Goal: Communication & Community: Answer question/provide support

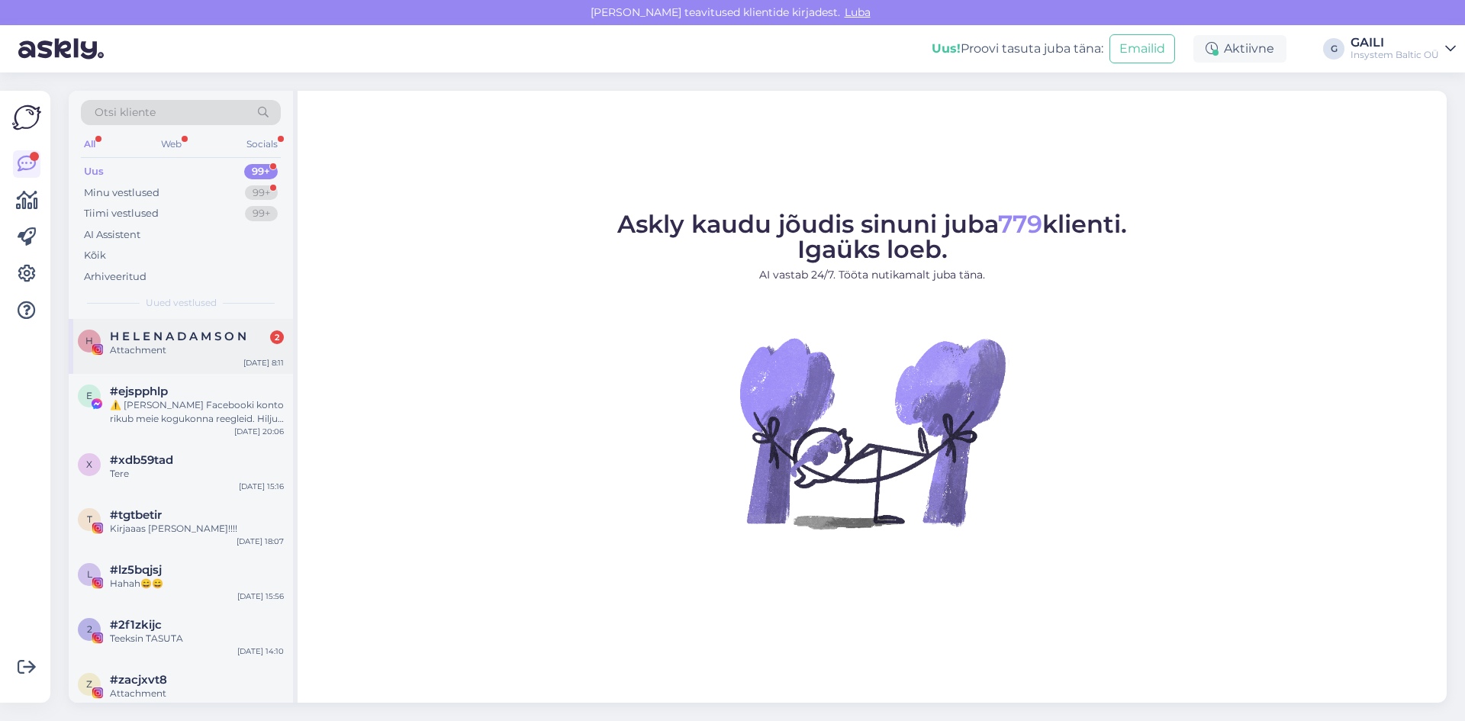
click at [198, 340] on span "H E L E N A D A M S O N" at bounding box center [178, 337] width 137 height 14
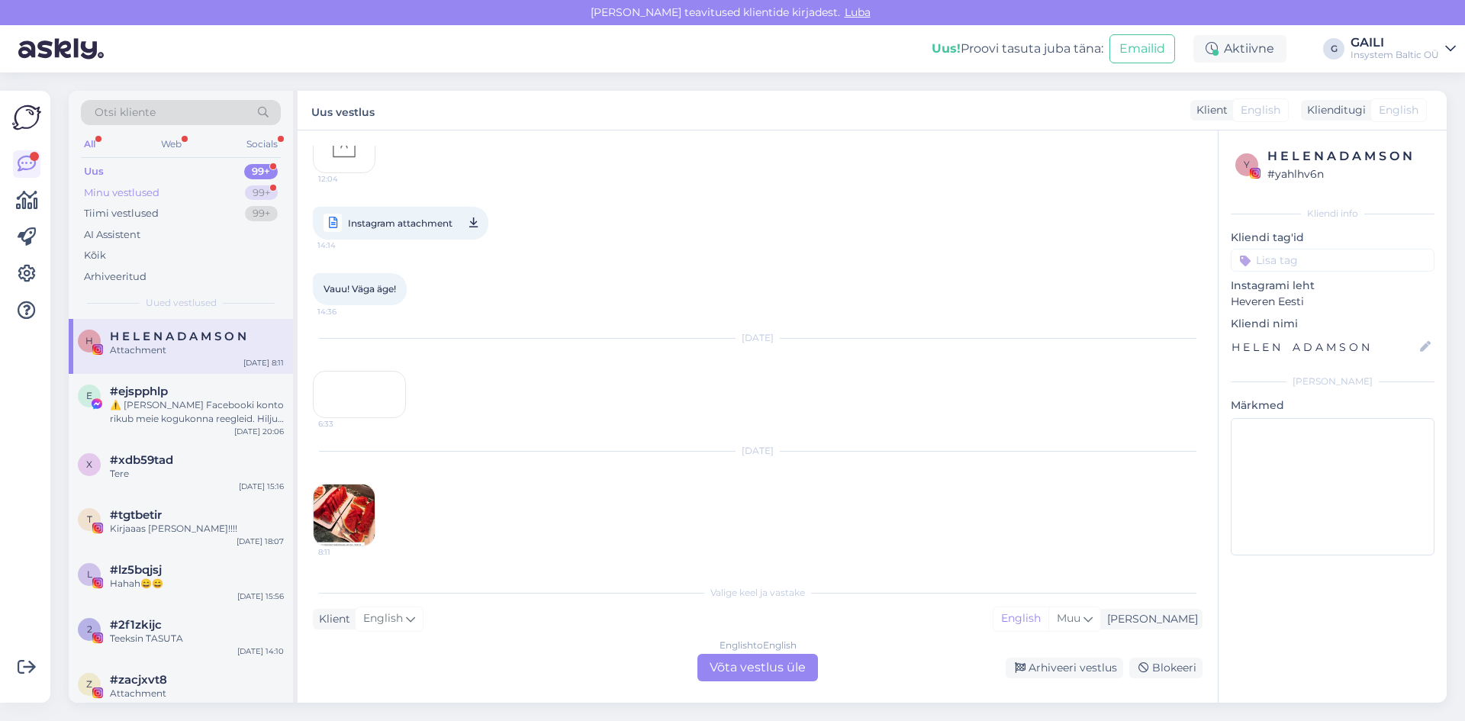
scroll to position [10191, 0]
click at [137, 195] on div "Minu vestlused" at bounding box center [122, 192] width 76 height 15
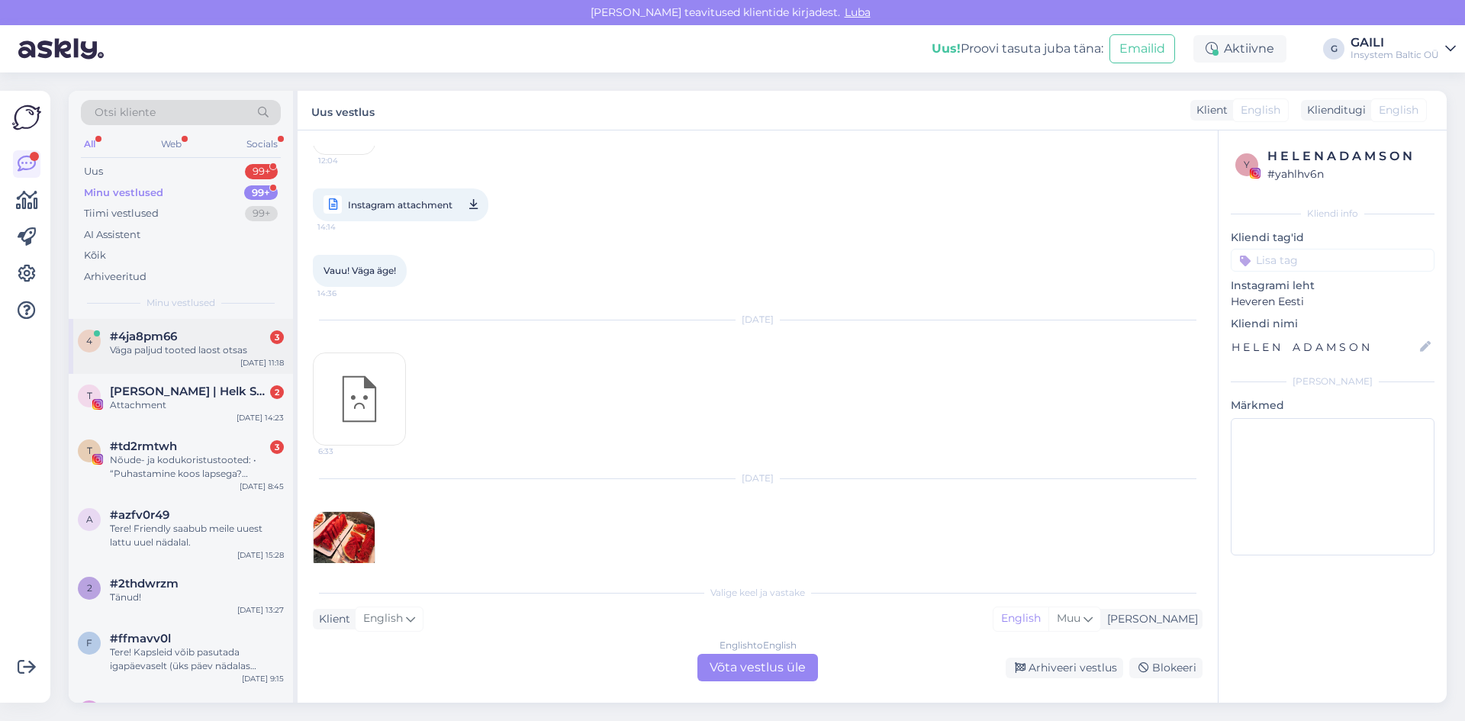
click at [182, 344] on div "Väga paljud tooted laost otsas" at bounding box center [197, 350] width 174 height 14
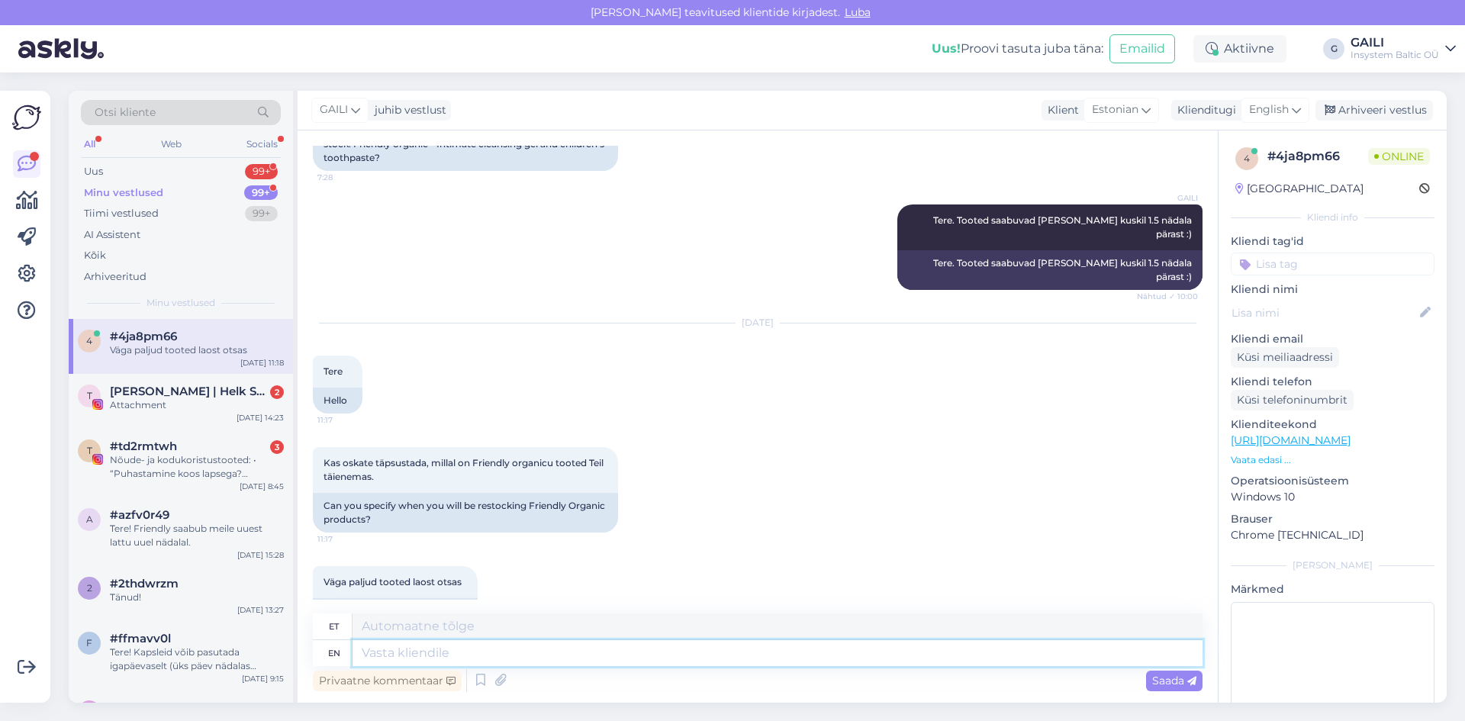
click at [394, 649] on textarea at bounding box center [777, 653] width 850 height 26
type textarea "Tere"
type textarea "Tere."
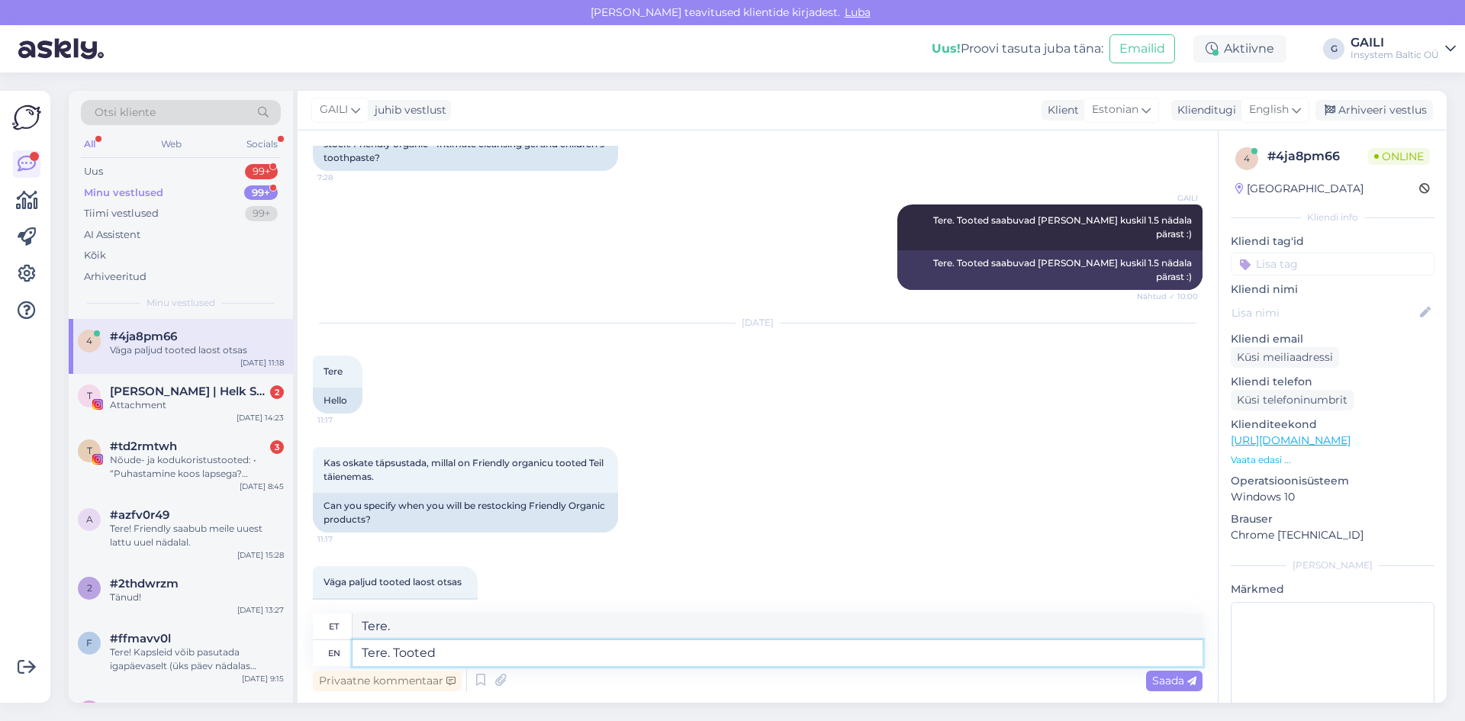
type textarea "Tere. Tooted"
type textarea "Tere. Tooted saabuvad m"
type textarea "Tere. Tooted saavad"
type textarea "Tere. Tooted saabuvad meile"
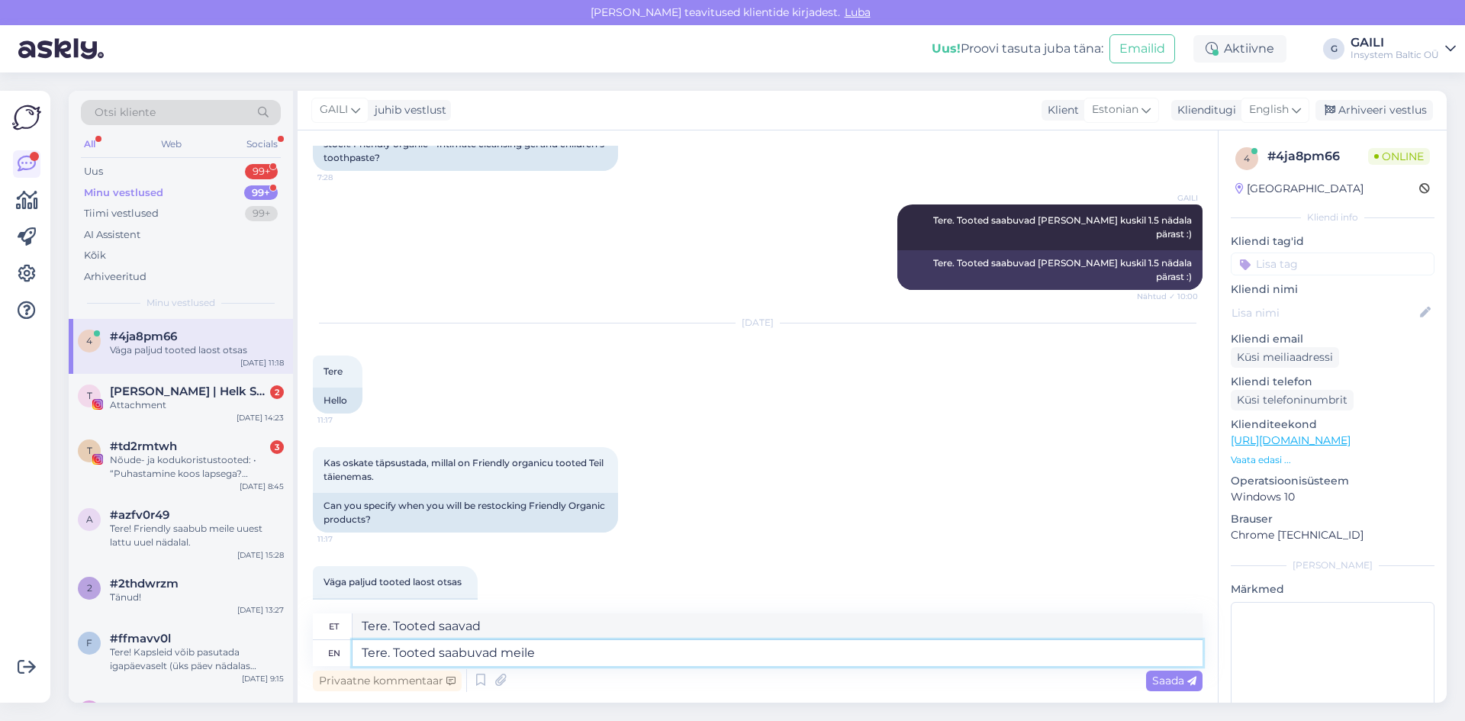
type textarea "Tere. Tooted saavad meile"
type textarea "Tere. Tooted saabuvad meile see n"
type textarea "Tere. Tooted saabuvad meile see"
type textarea "Tere. Tooted saabuvad meile see nädal."
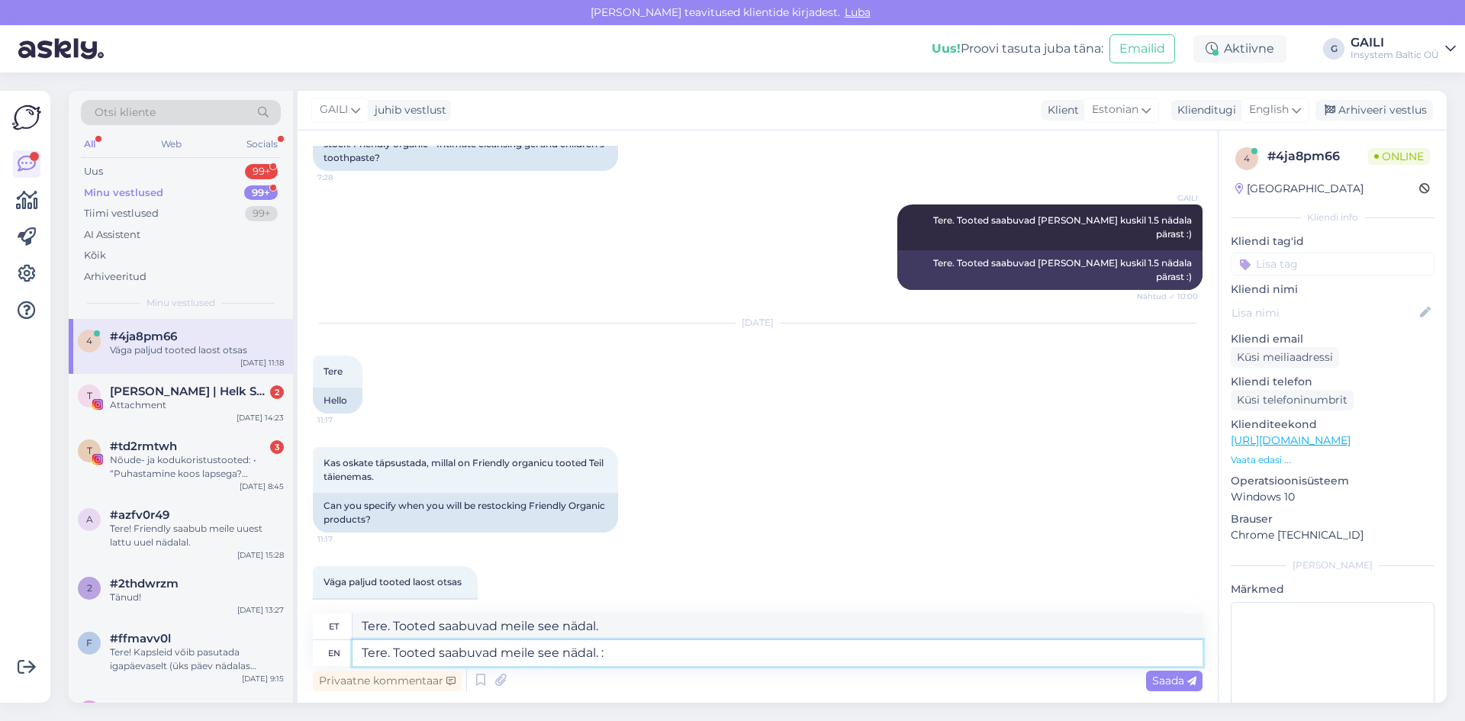
type textarea "Tere. Tooted saabuvad meile see nädal. :)"
click at [1166, 680] on span "Saada" at bounding box center [1174, 681] width 44 height 14
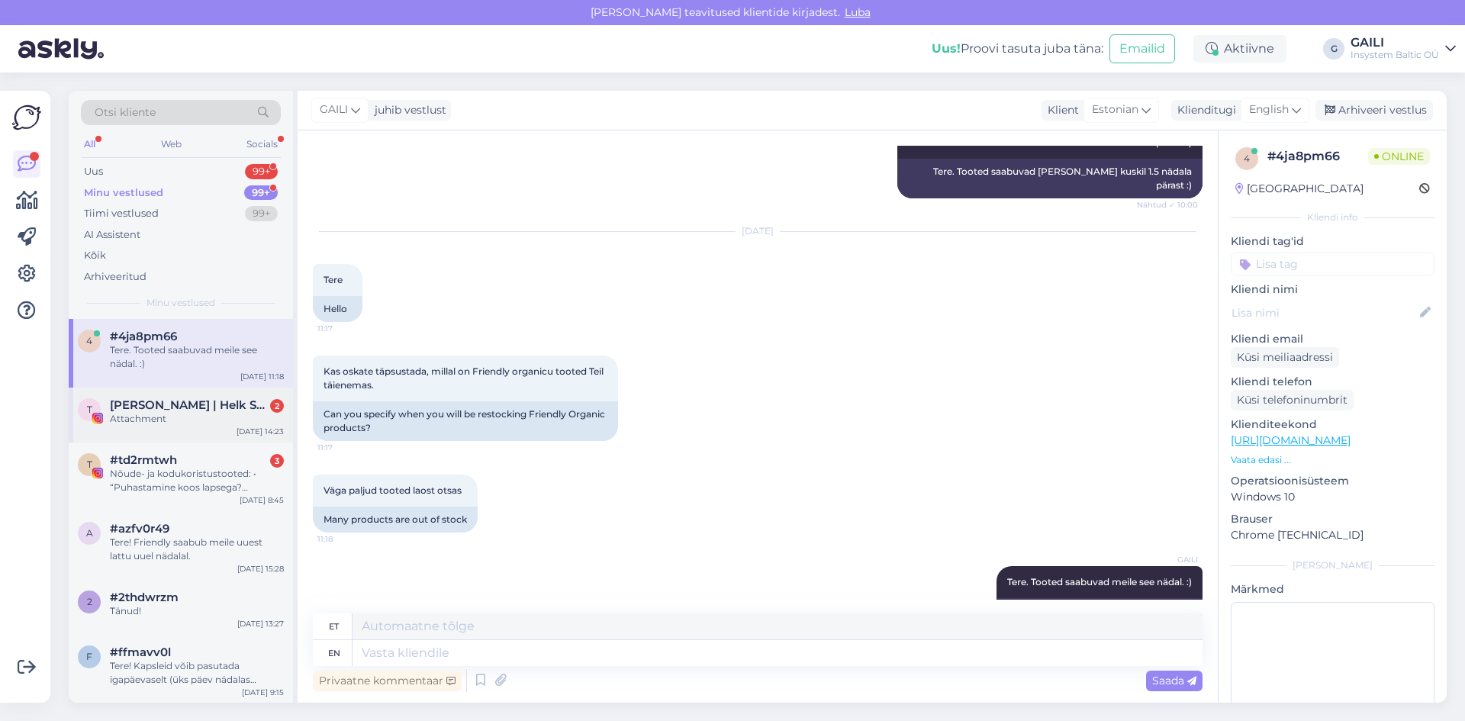
click at [172, 411] on span "[PERSON_NAME] | Helk Stuudio" at bounding box center [189, 405] width 159 height 14
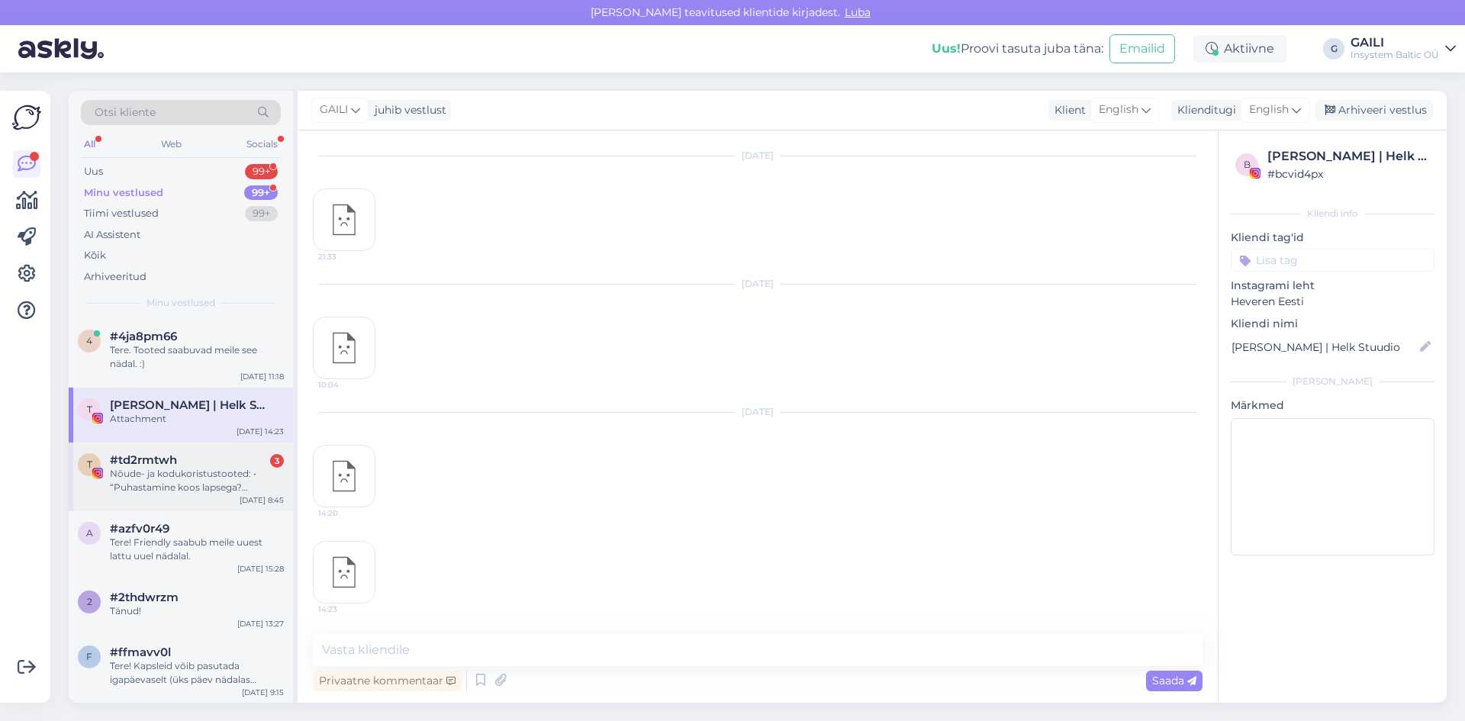
click at [142, 484] on div "Nõude- ja kodukoristustooted: • “Puhastamine koos lapsega? [PERSON_NAME], kui t…" at bounding box center [197, 480] width 174 height 27
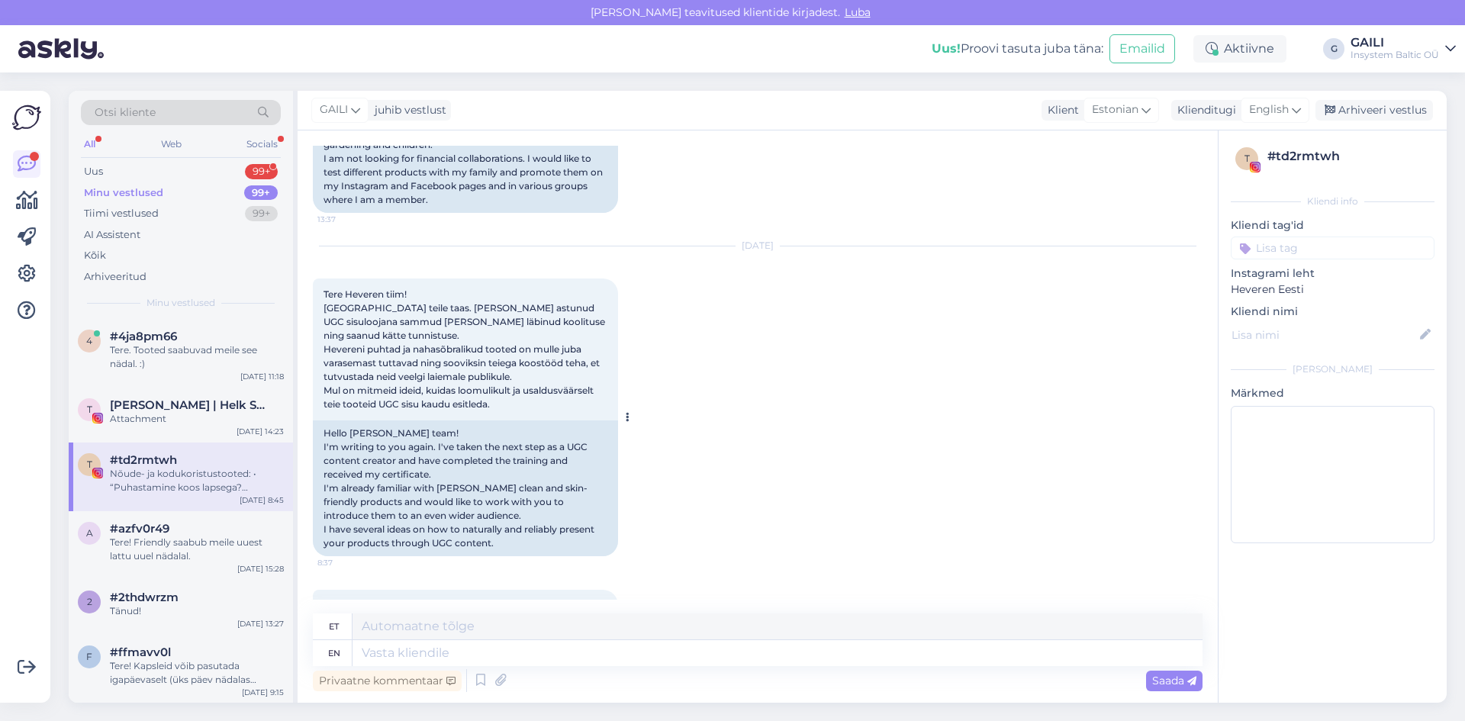
scroll to position [840, 0]
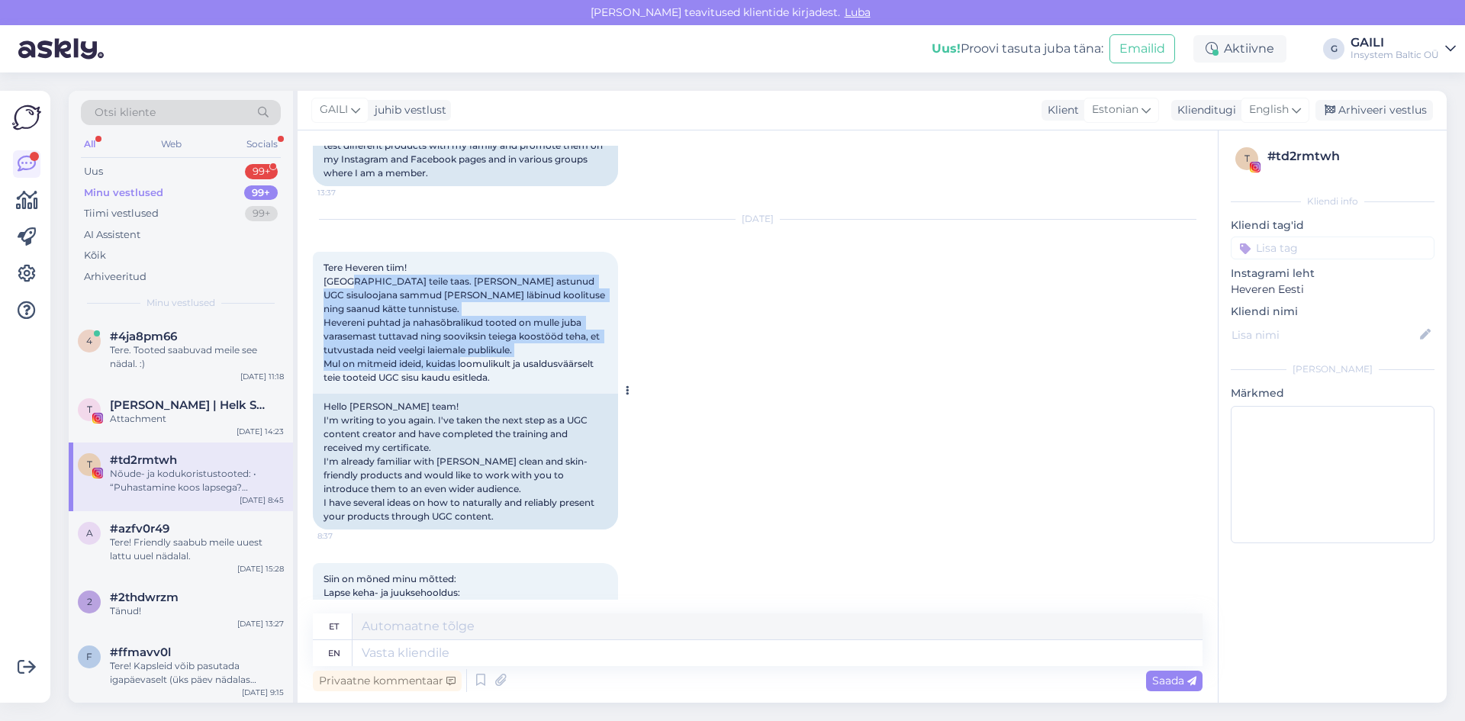
drag, startPoint x: 343, startPoint y: 252, endPoint x: 575, endPoint y: 327, distance: 244.4
click at [575, 327] on span "Tere Heveren tiim! [GEOGRAPHIC_DATA] teile taas. [PERSON_NAME] astunud UGC sisu…" at bounding box center [465, 322] width 284 height 121
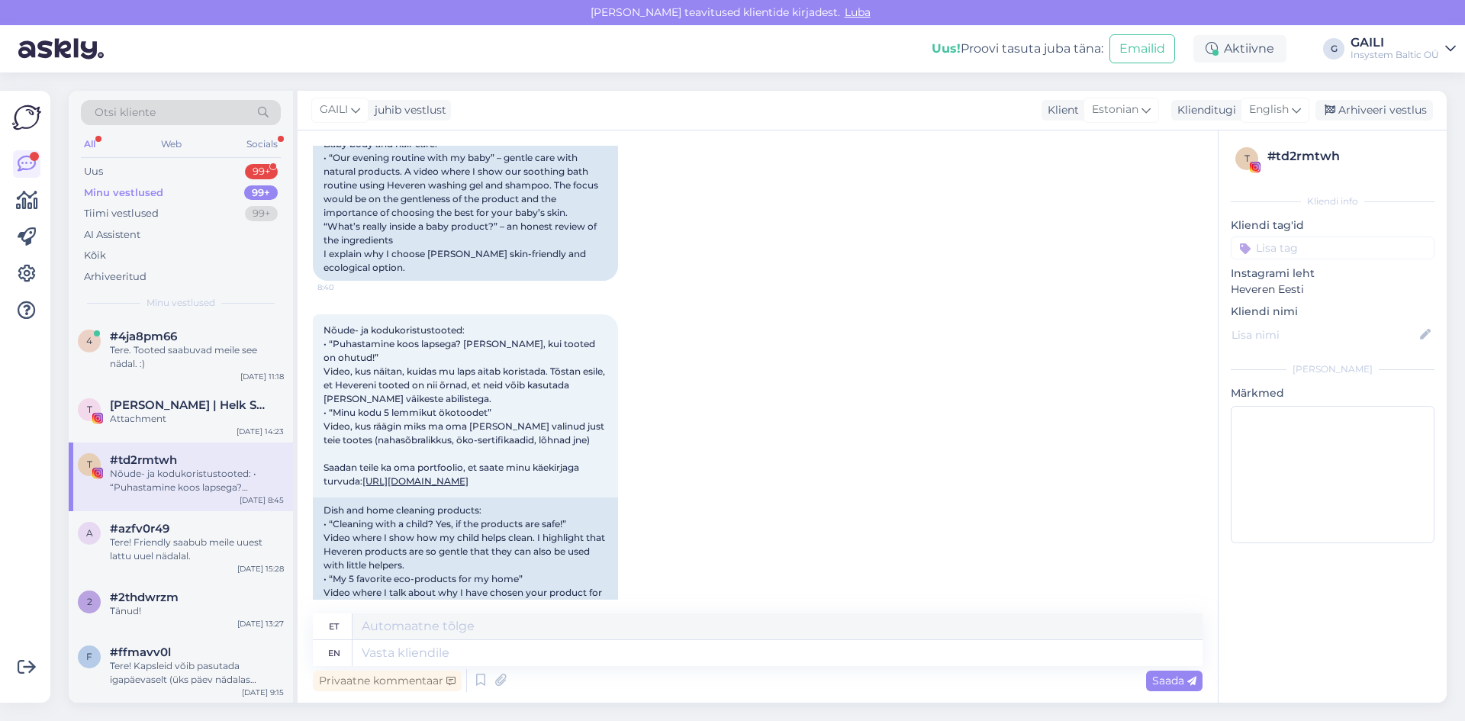
scroll to position [1450, 0]
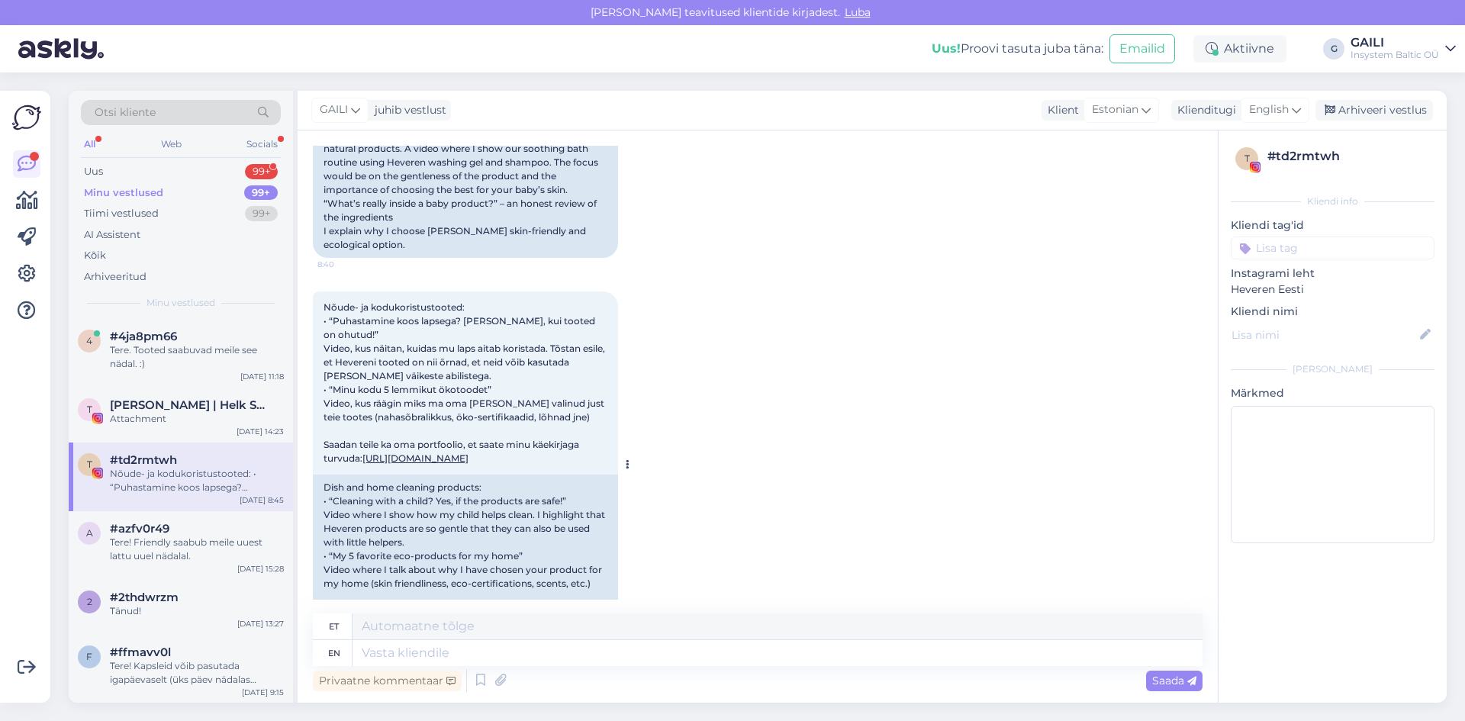
click at [428, 452] on link "[URL][DOMAIN_NAME]" at bounding box center [415, 457] width 106 height 11
